Goal: Task Accomplishment & Management: Use online tool/utility

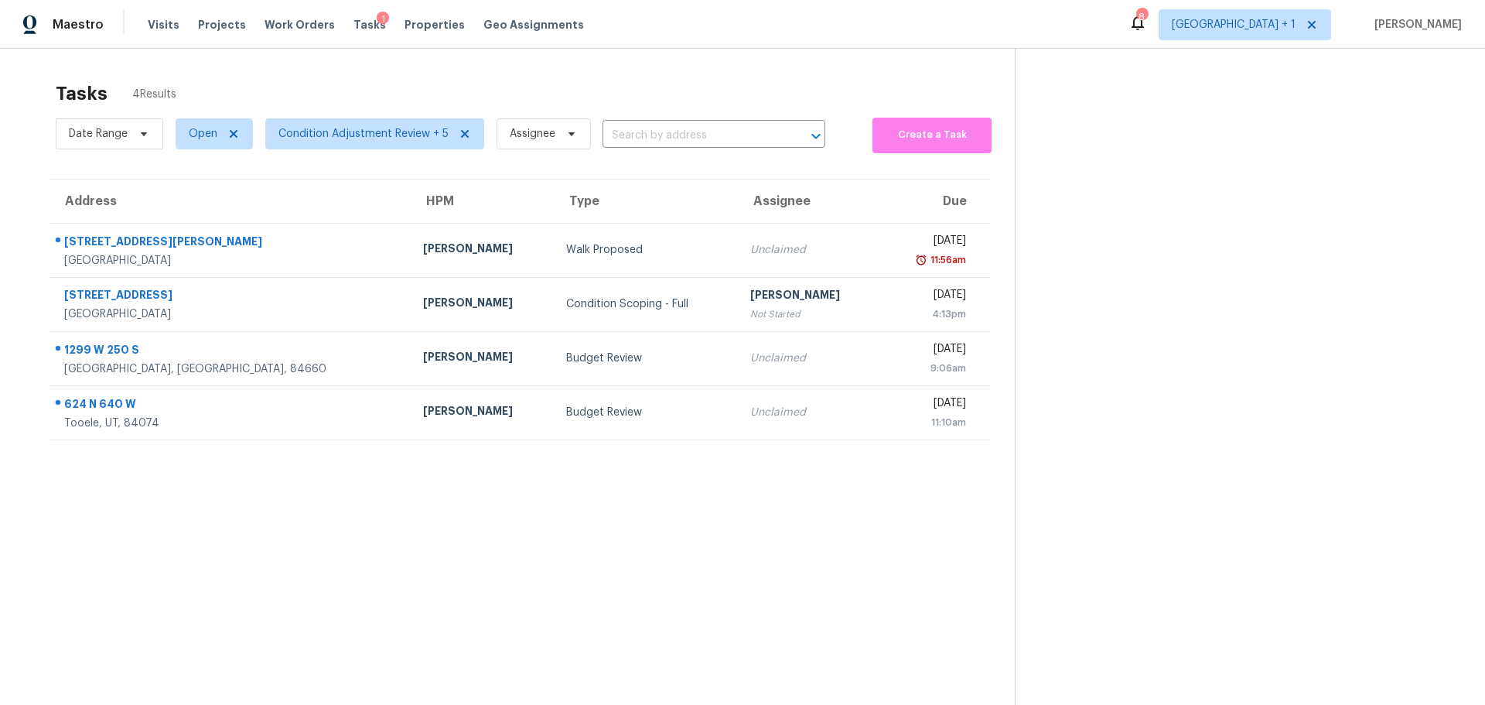
click at [257, 357] on div "1299 W 250 S" at bounding box center [231, 351] width 334 height 19
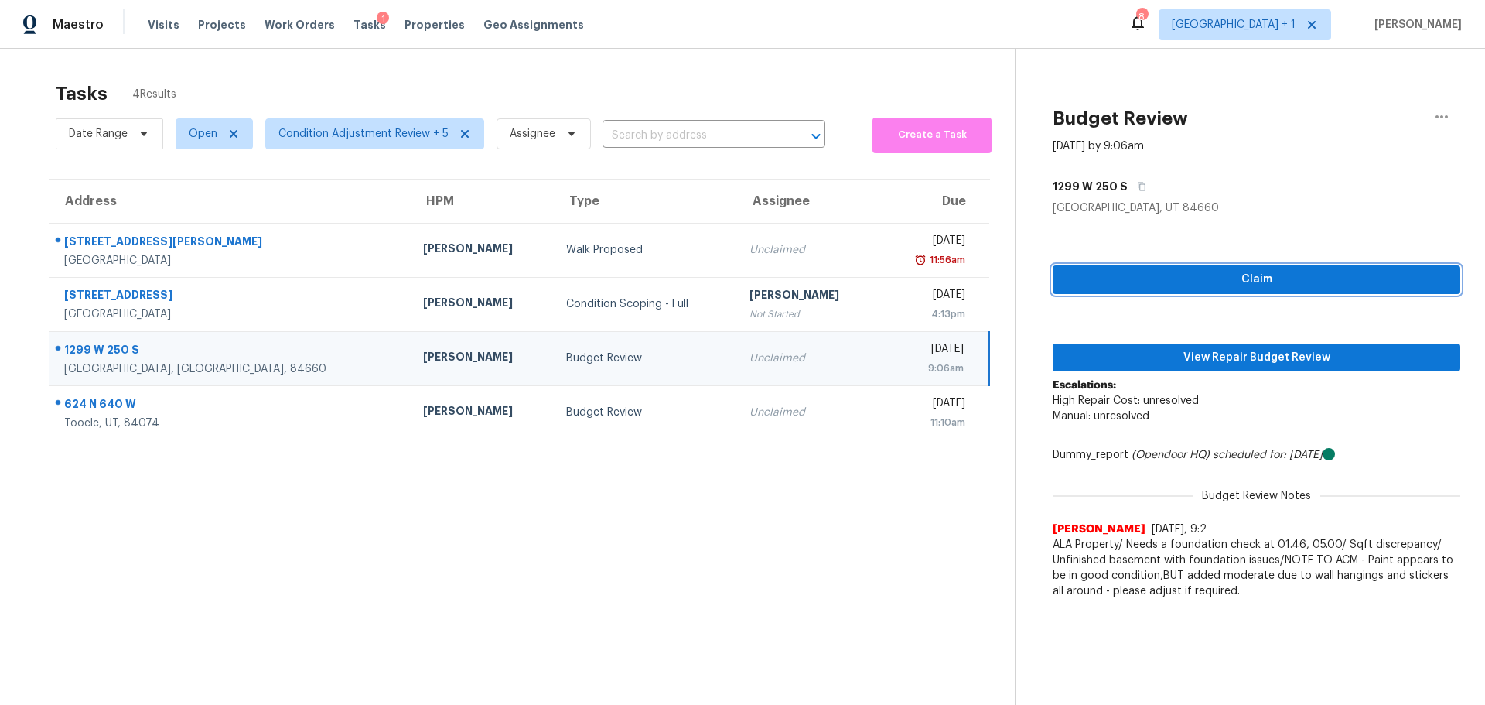
click at [1252, 274] on span "Claim" at bounding box center [1256, 279] width 383 height 19
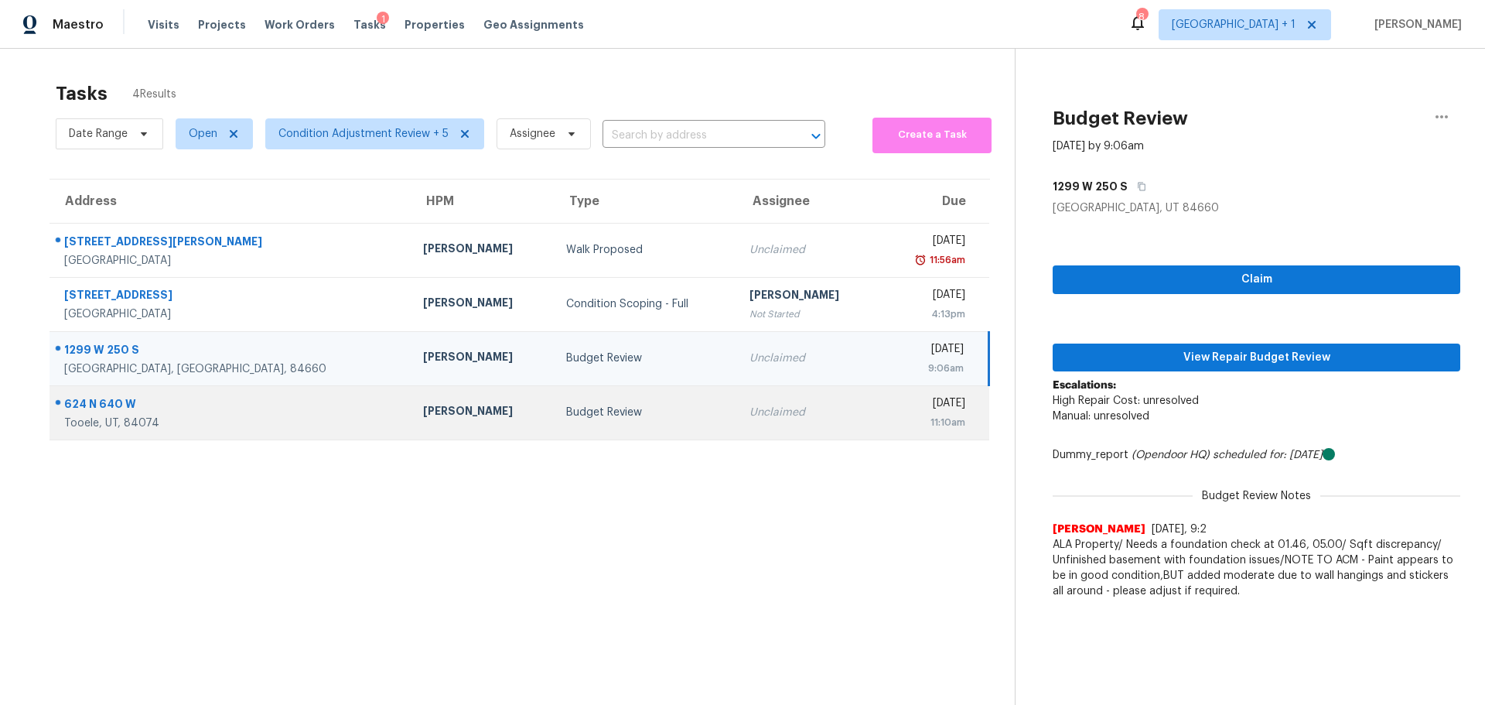
click at [617, 415] on div "Budget Review" at bounding box center [645, 412] width 159 height 15
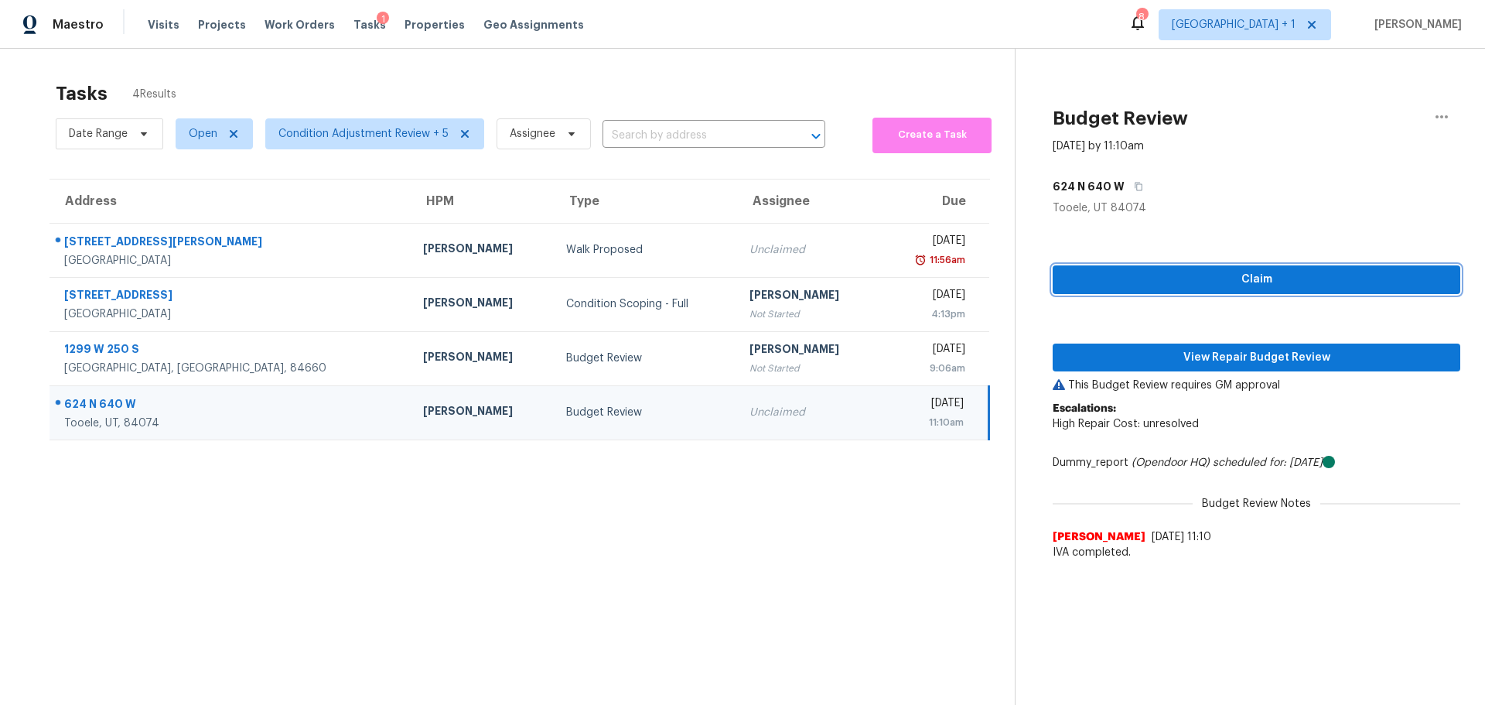
click at [1105, 280] on span "Claim" at bounding box center [1256, 279] width 383 height 19
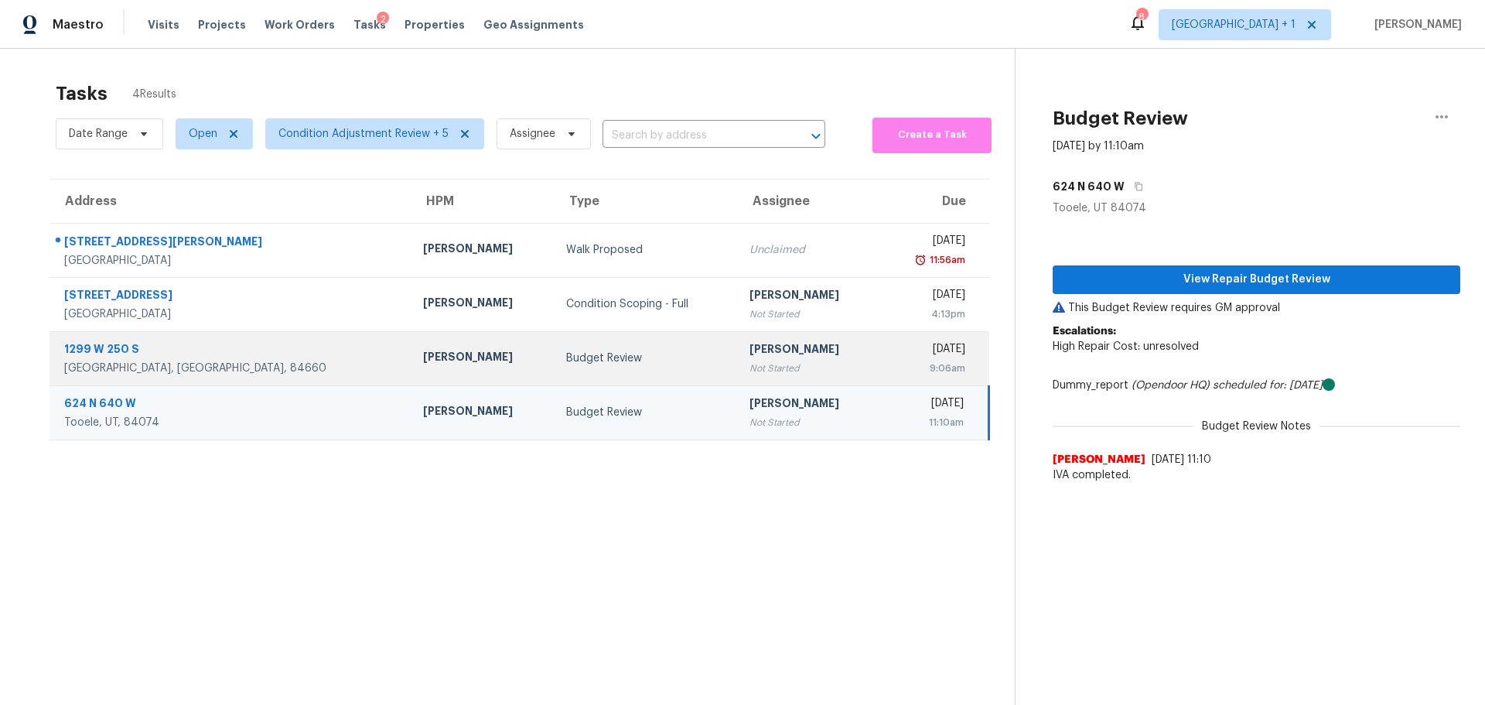
click at [225, 361] on div "[GEOGRAPHIC_DATA], [GEOGRAPHIC_DATA], 84660" at bounding box center [231, 368] width 334 height 15
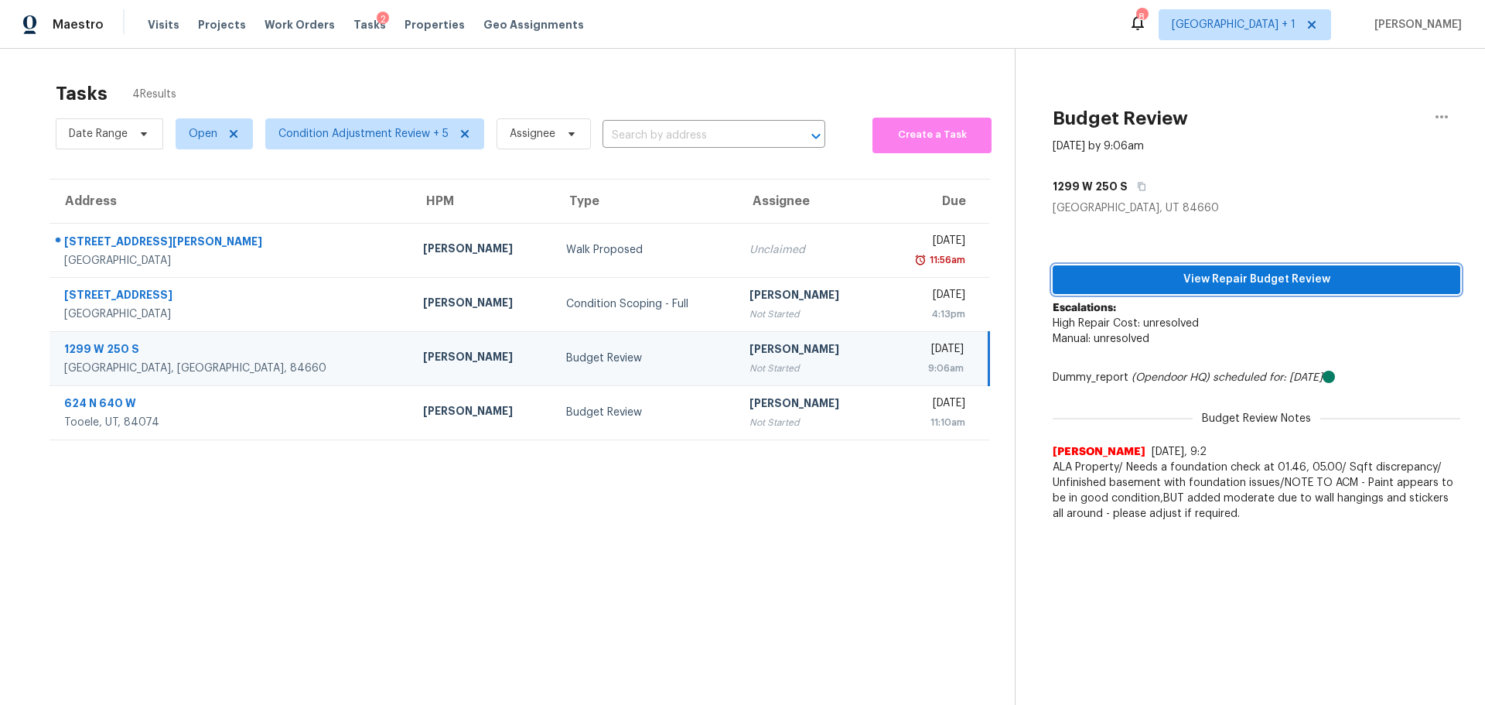
click at [1231, 276] on span "View Repair Budget Review" at bounding box center [1256, 279] width 383 height 19
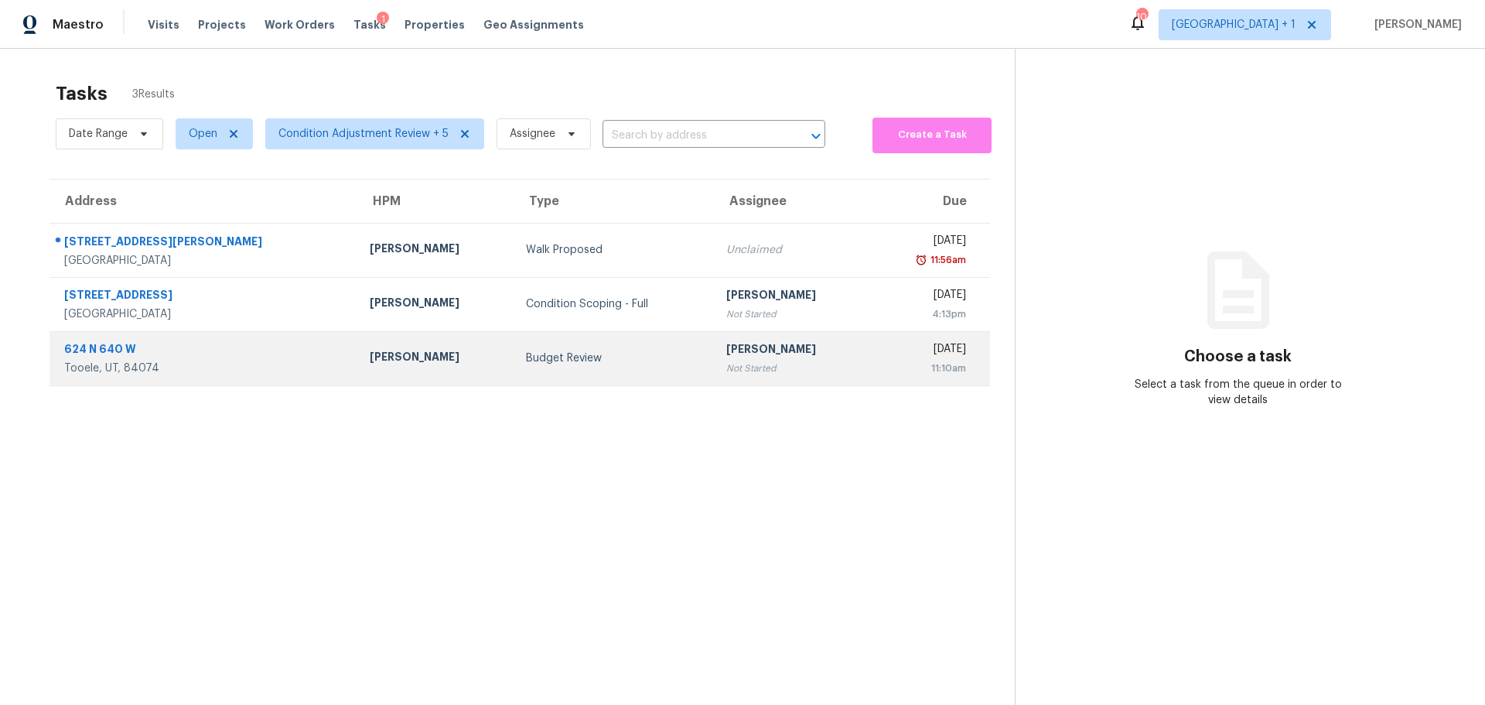
click at [370, 364] on div "[PERSON_NAME]" at bounding box center [436, 358] width 132 height 19
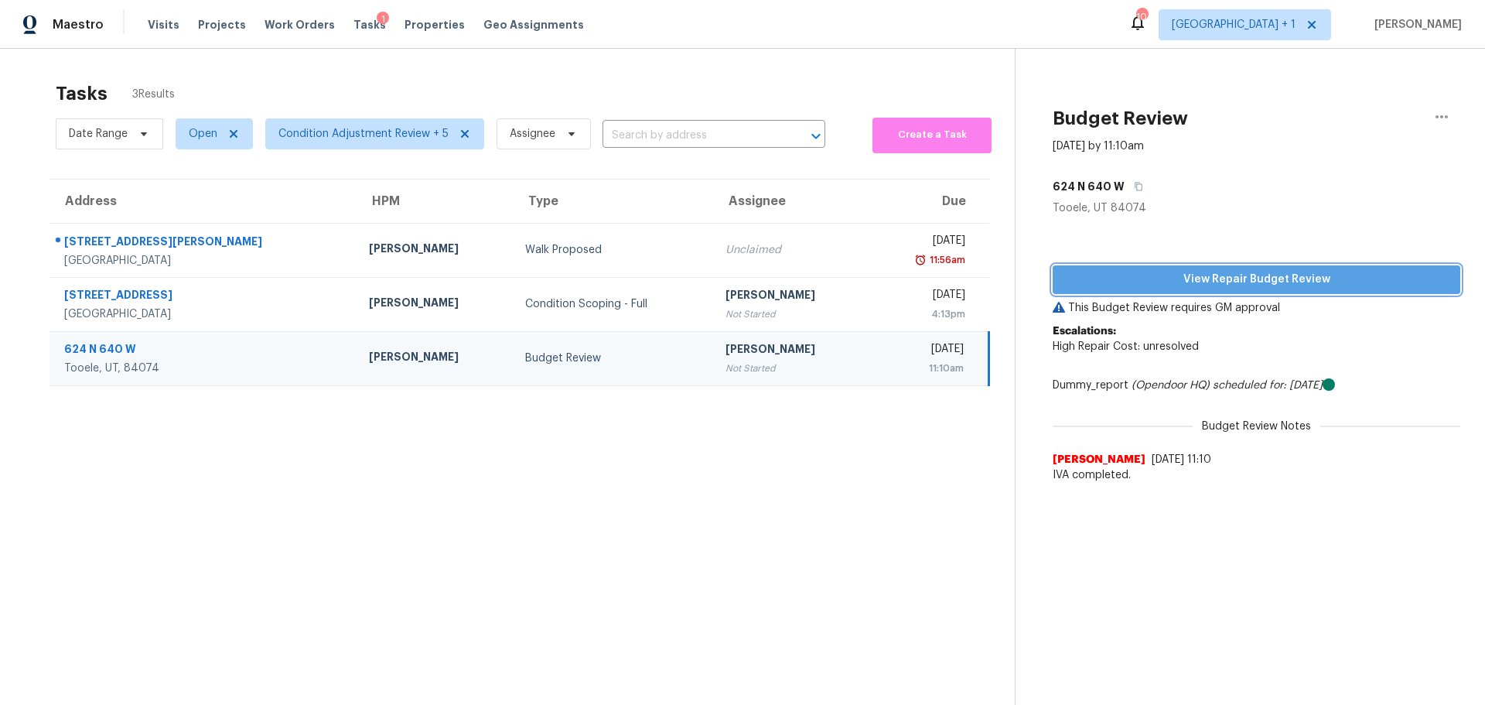
click at [1090, 270] on span "View Repair Budget Review" at bounding box center [1256, 279] width 383 height 19
